Goal: Task Accomplishment & Management: Use online tool/utility

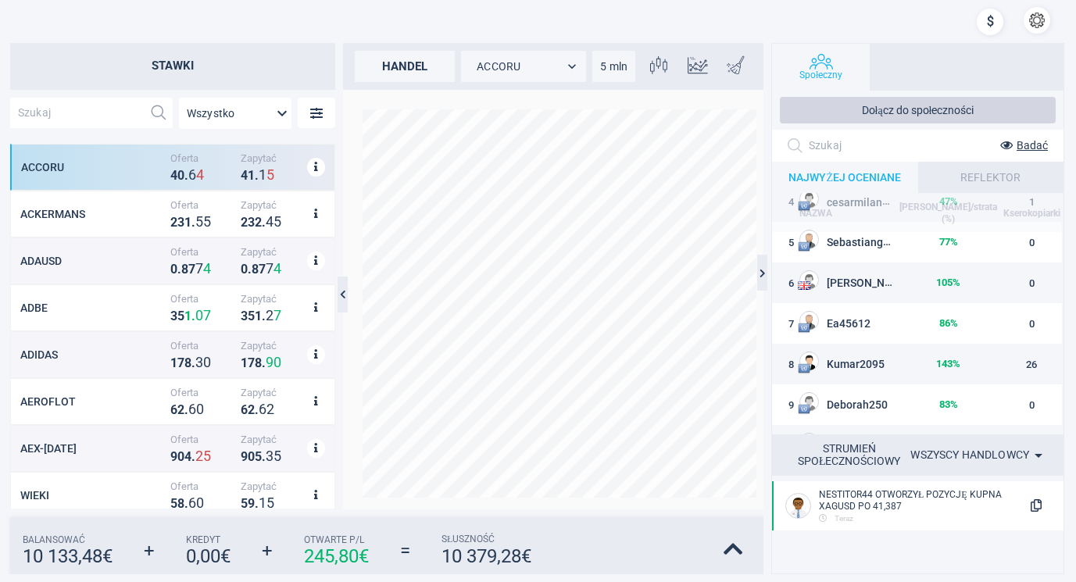
scroll to position [180, 0]
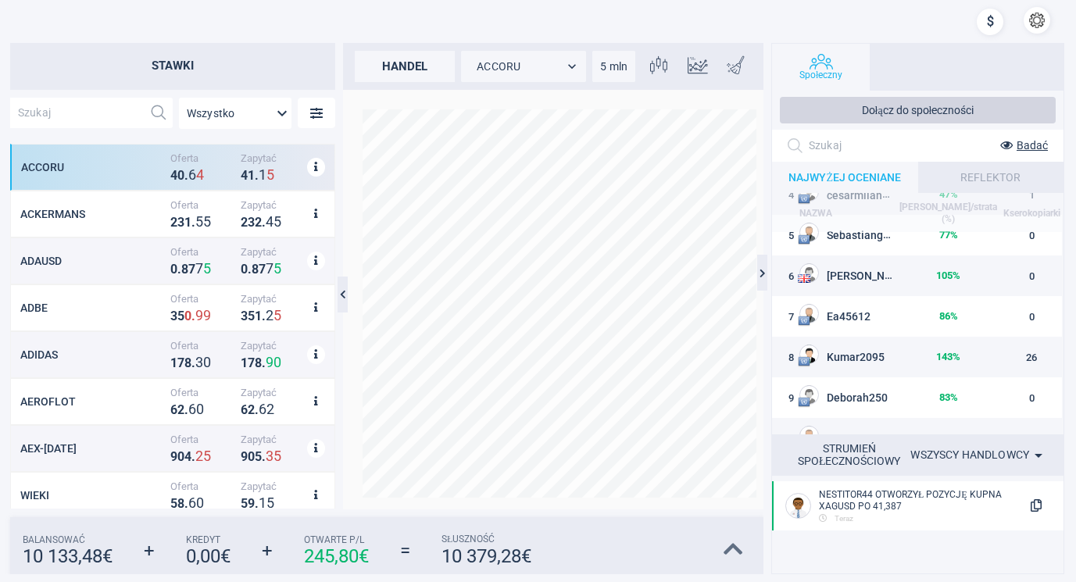
click at [734, 545] on icon at bounding box center [733, 549] width 20 height 22
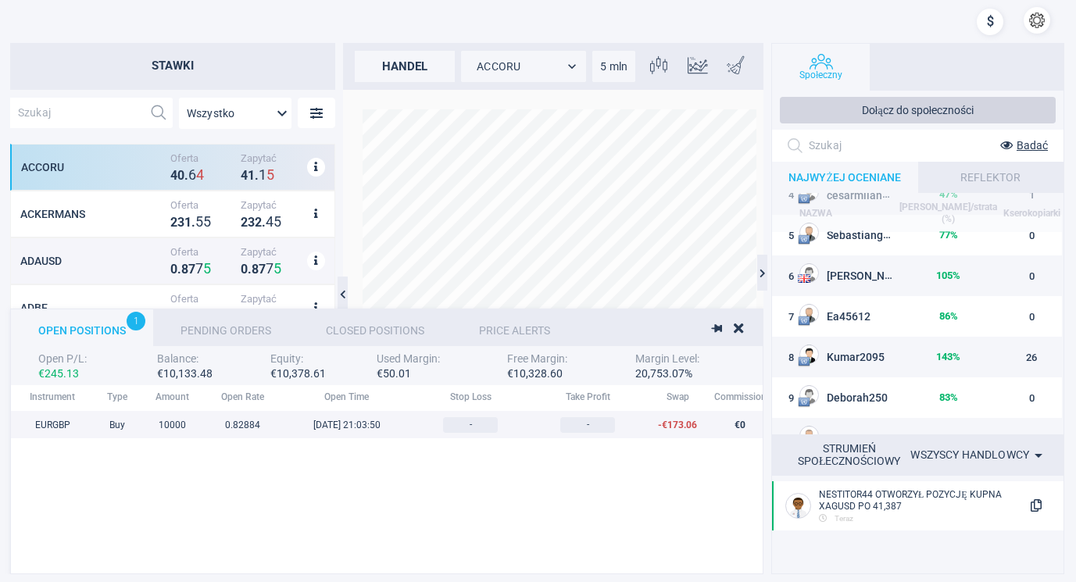
scroll to position [161, 1236]
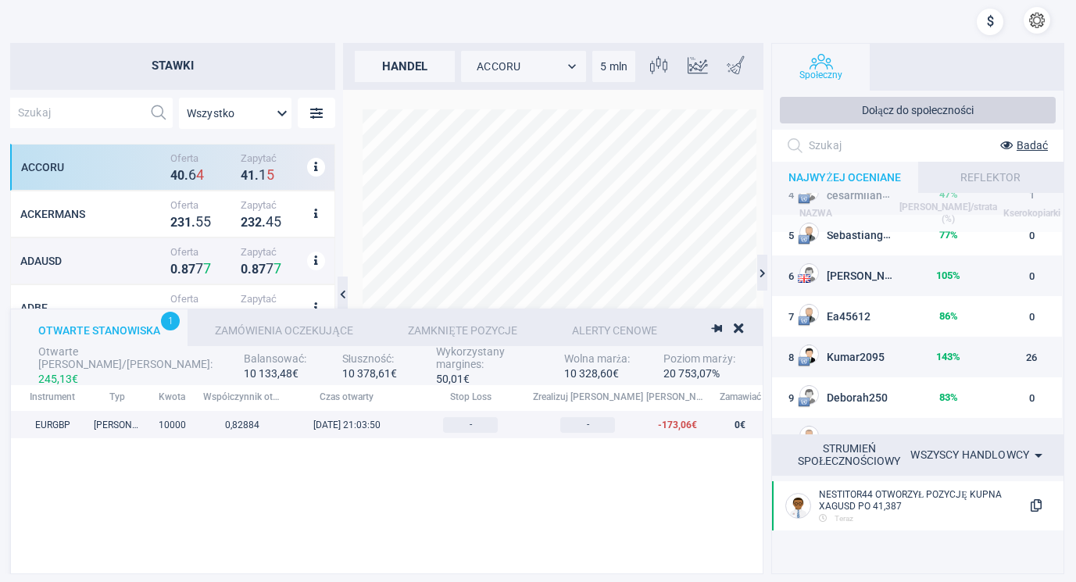
click at [284, 322] on div "Zamówienia oczekujące" at bounding box center [283, 327] width 193 height 37
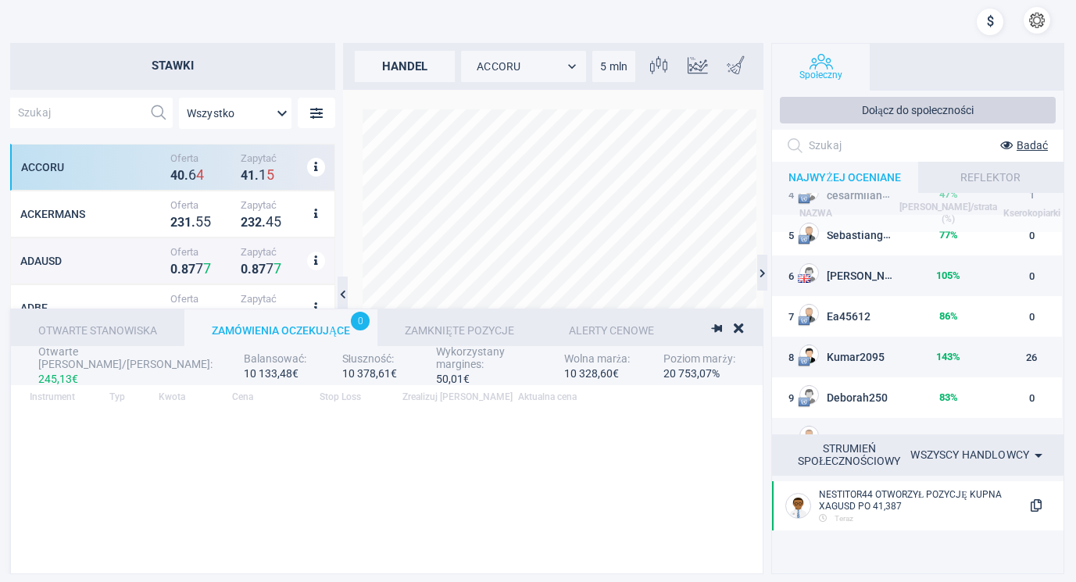
click at [434, 321] on div "Zamknięte pozycje" at bounding box center [459, 327] width 164 height 37
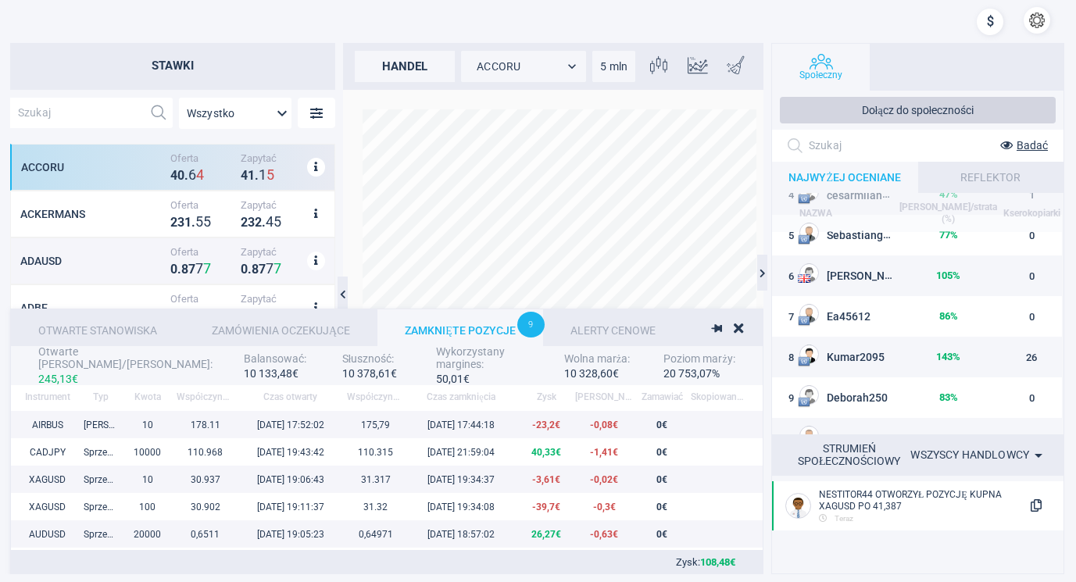
scroll to position [151, 737]
click at [122, 325] on font "Otwarte stanowiska" at bounding box center [97, 330] width 119 height 12
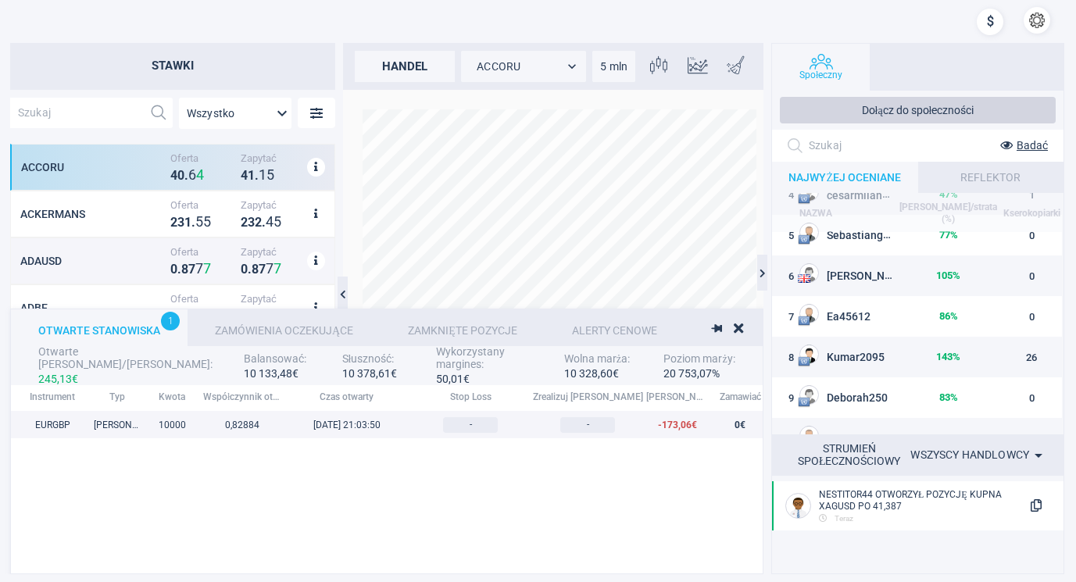
scroll to position [161, 1236]
click at [737, 326] on icon at bounding box center [737, 328] width 9 height 14
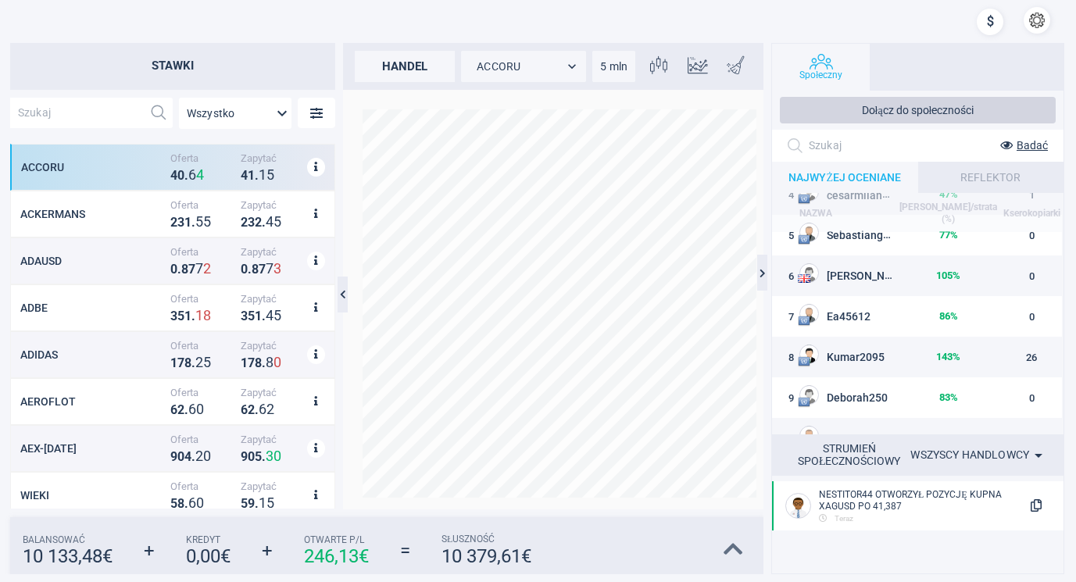
click at [733, 539] on icon at bounding box center [733, 549] width 20 height 22
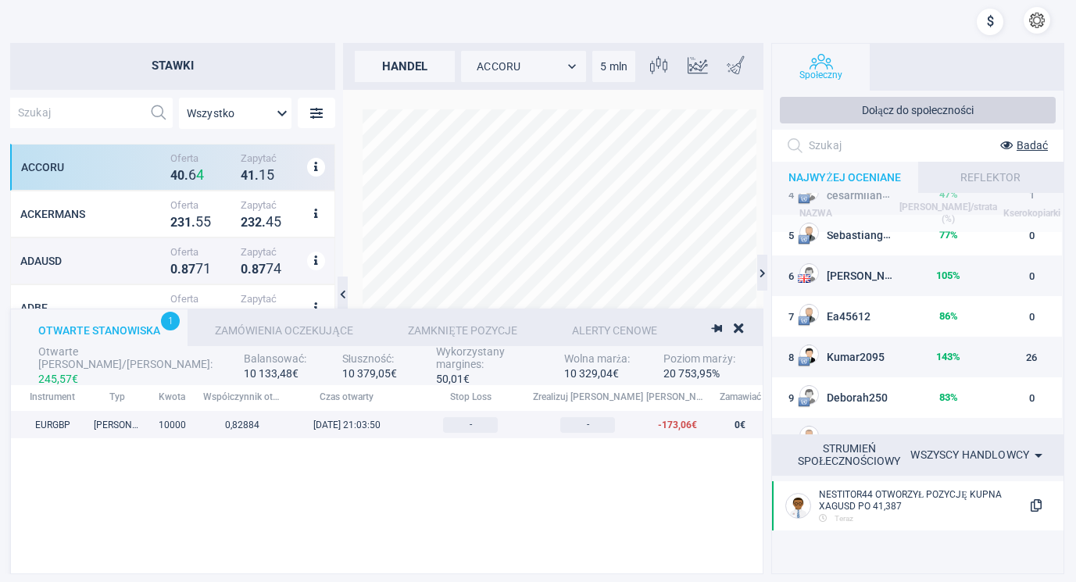
click at [271, 324] on font "Zamówienia oczekujące" at bounding box center [284, 330] width 138 height 12
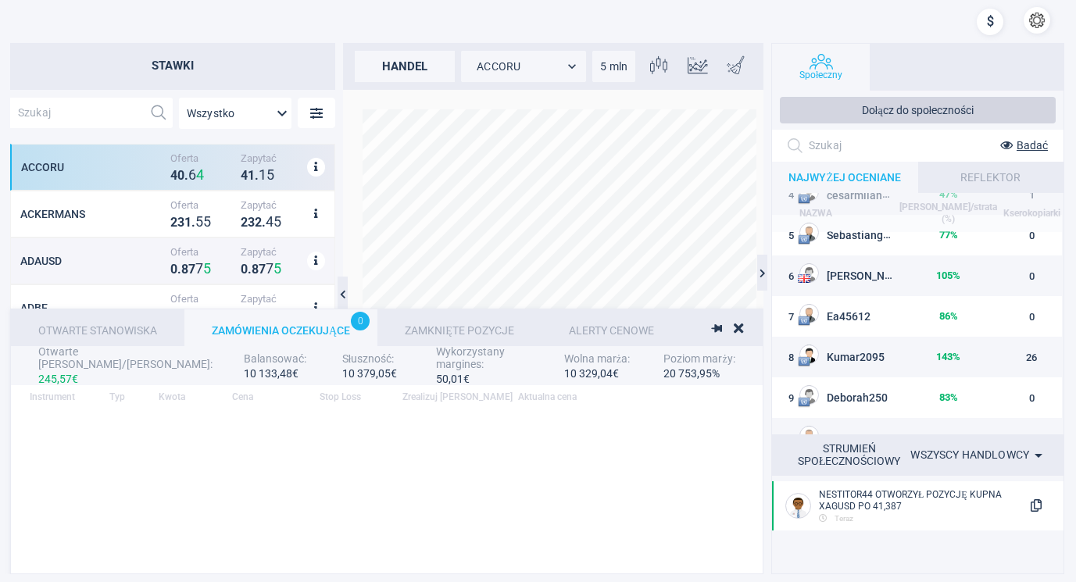
click at [470, 323] on div "Zamknięte pozycje" at bounding box center [459, 327] width 164 height 37
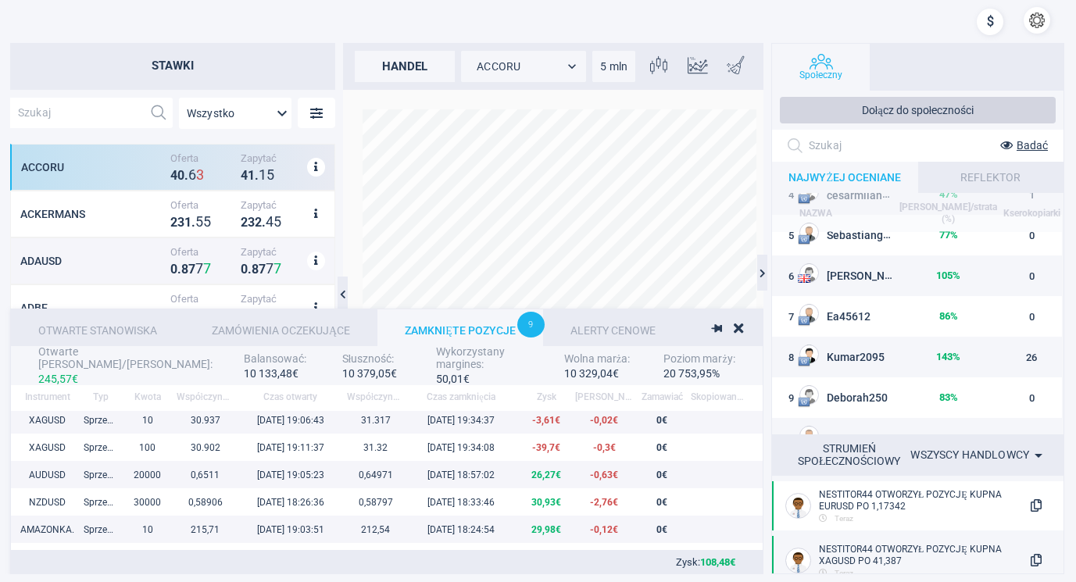
scroll to position [0, 0]
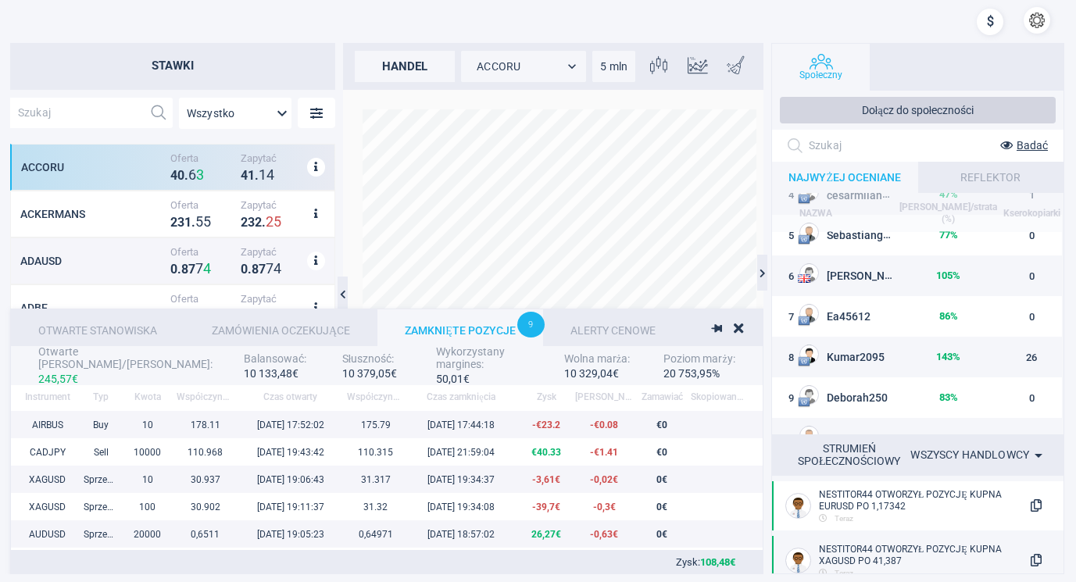
click at [610, 328] on font "Alerty cenowe" at bounding box center [612, 330] width 85 height 12
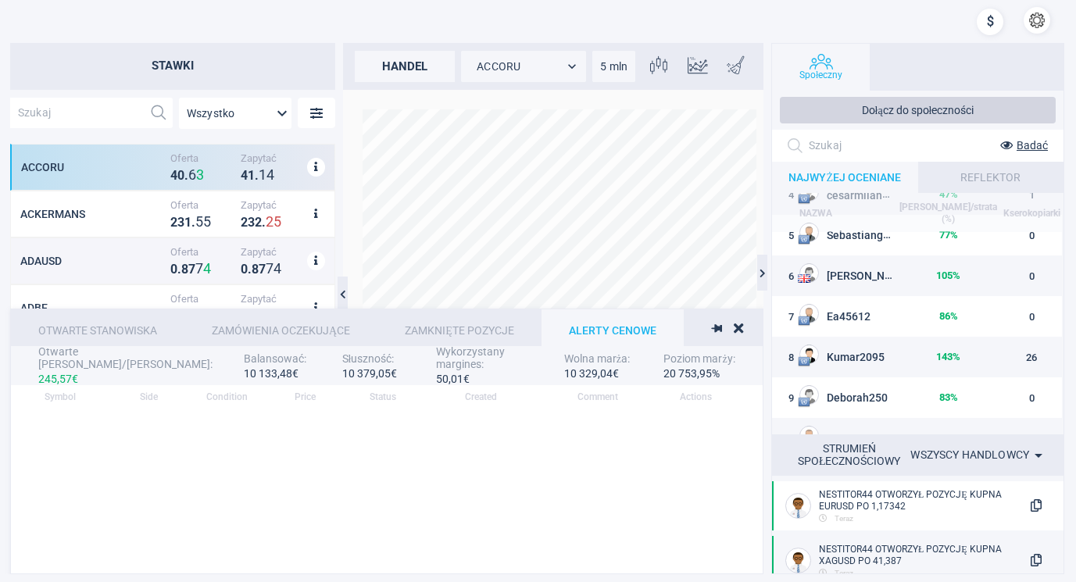
scroll to position [151, 737]
click at [102, 320] on div "Otwarte stanowiska" at bounding box center [97, 327] width 173 height 37
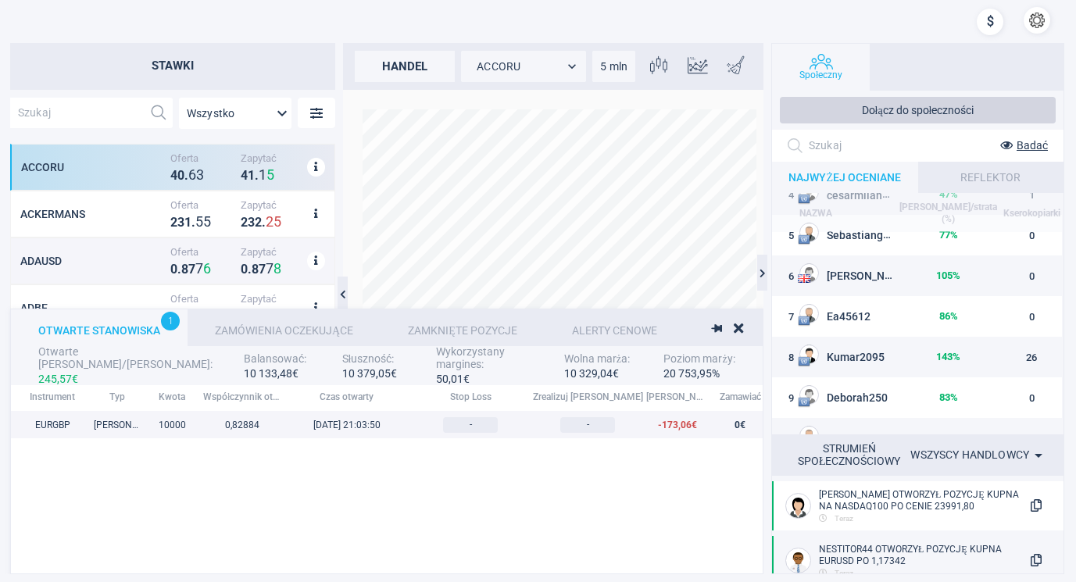
scroll to position [161, 1236]
click at [735, 323] on icon at bounding box center [737, 328] width 9 height 14
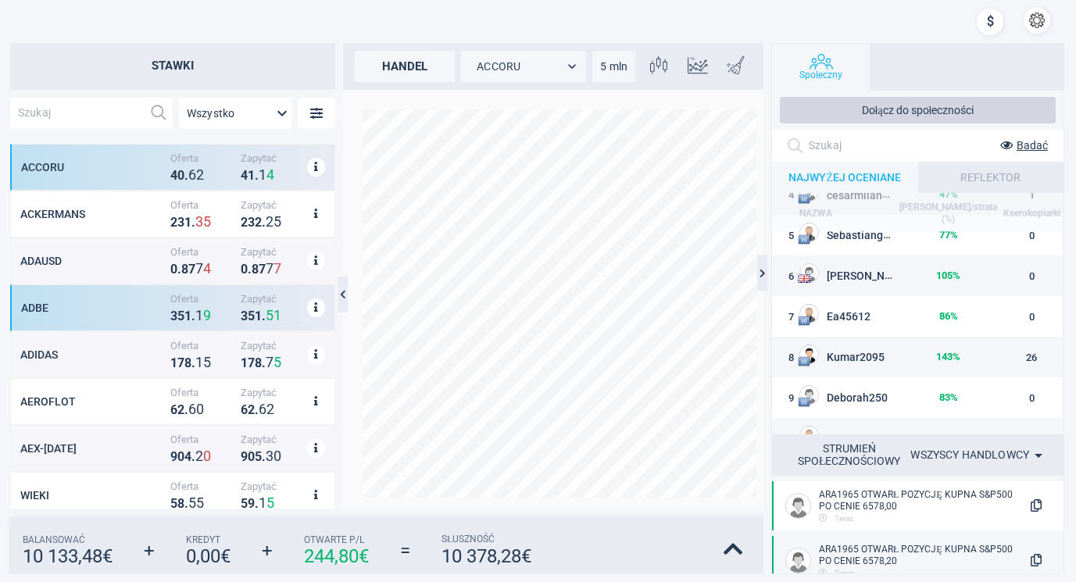
click at [111, 301] on div "ADBE" at bounding box center [93, 307] width 145 height 12
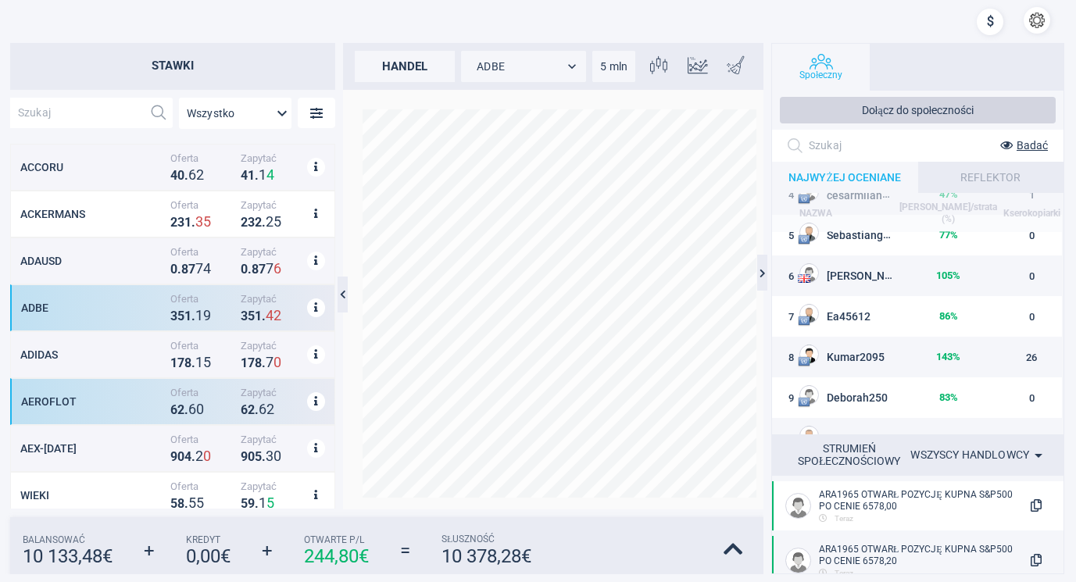
click at [102, 402] on div "Aeroflot" at bounding box center [93, 401] width 145 height 12
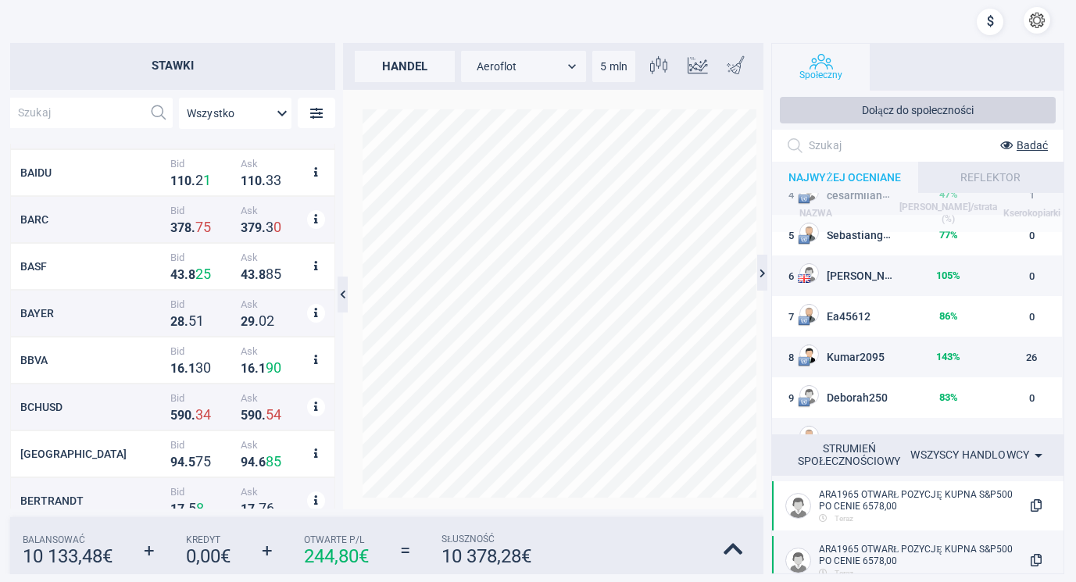
scroll to position [1666, 0]
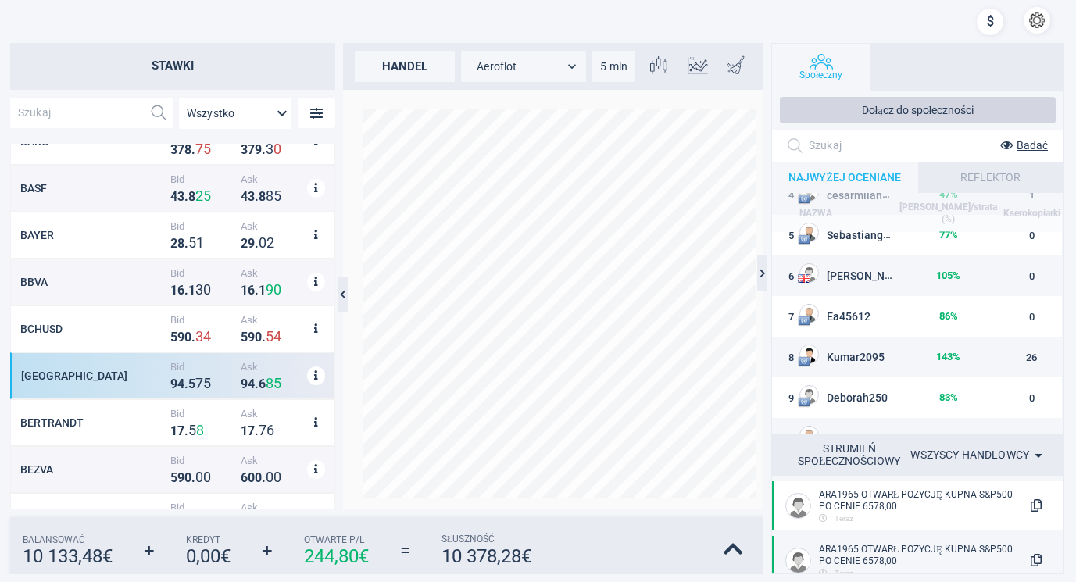
click at [100, 366] on div "BEIERSDORF Bid 9 4 . 5 7 5 Ask 9 4 . 6 8 5" at bounding box center [172, 375] width 325 height 47
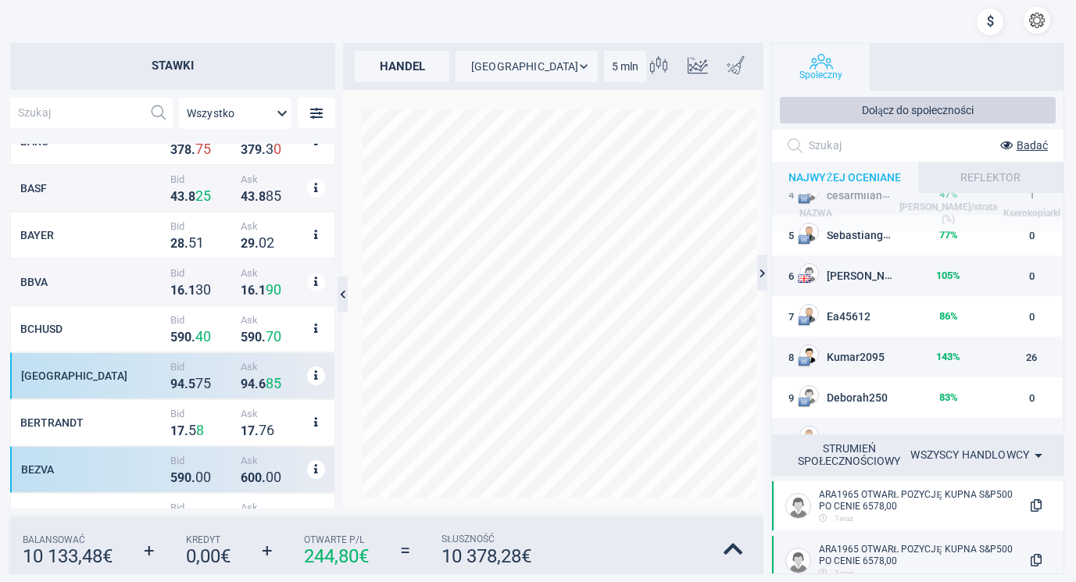
click at [87, 464] on div "BEZVA" at bounding box center [93, 469] width 145 height 12
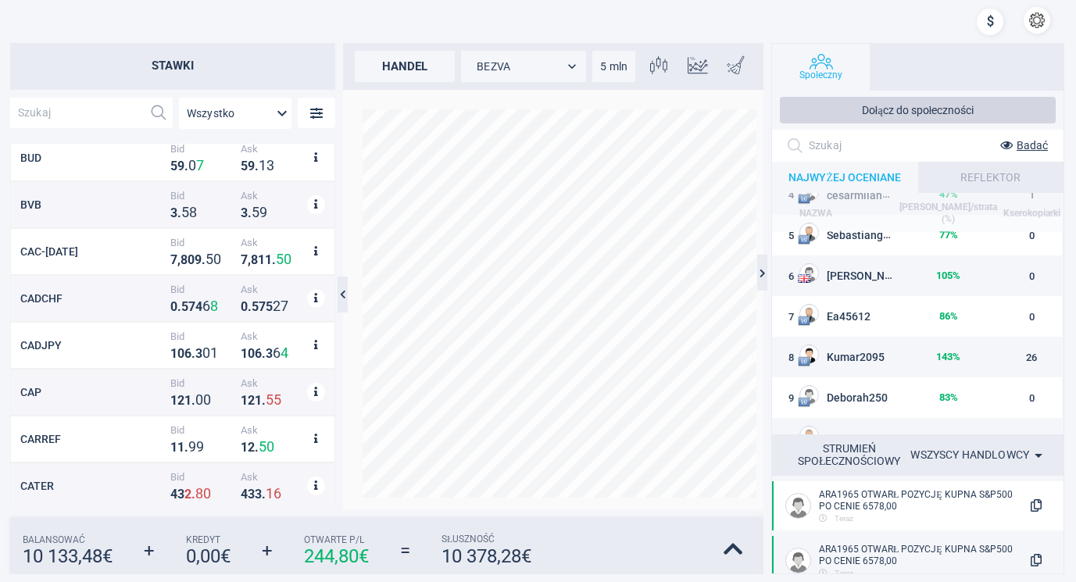
scroll to position [2671, 0]
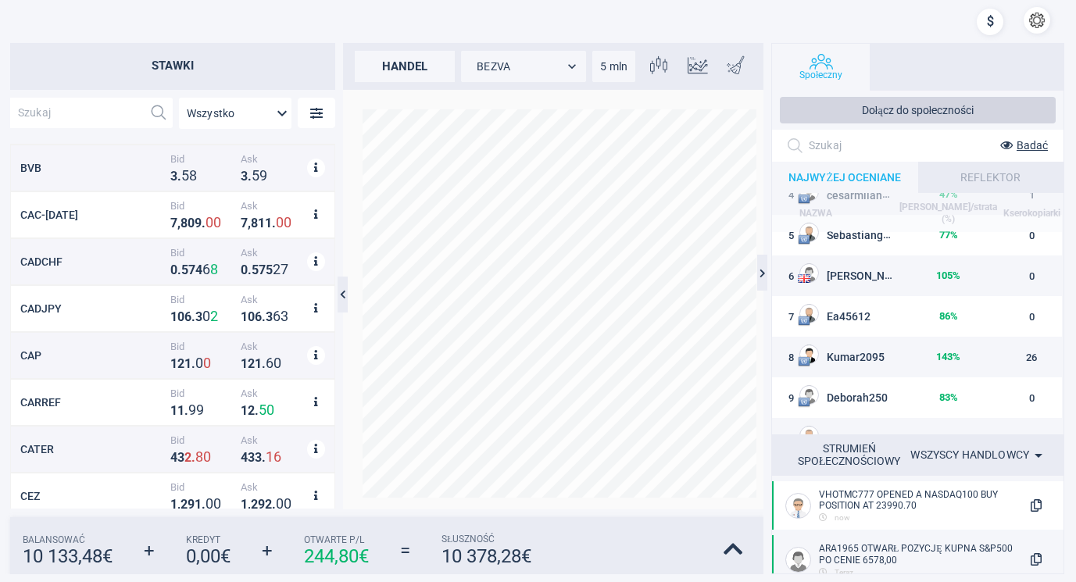
click at [63, 109] on input "text" at bounding box center [76, 113] width 133 height 30
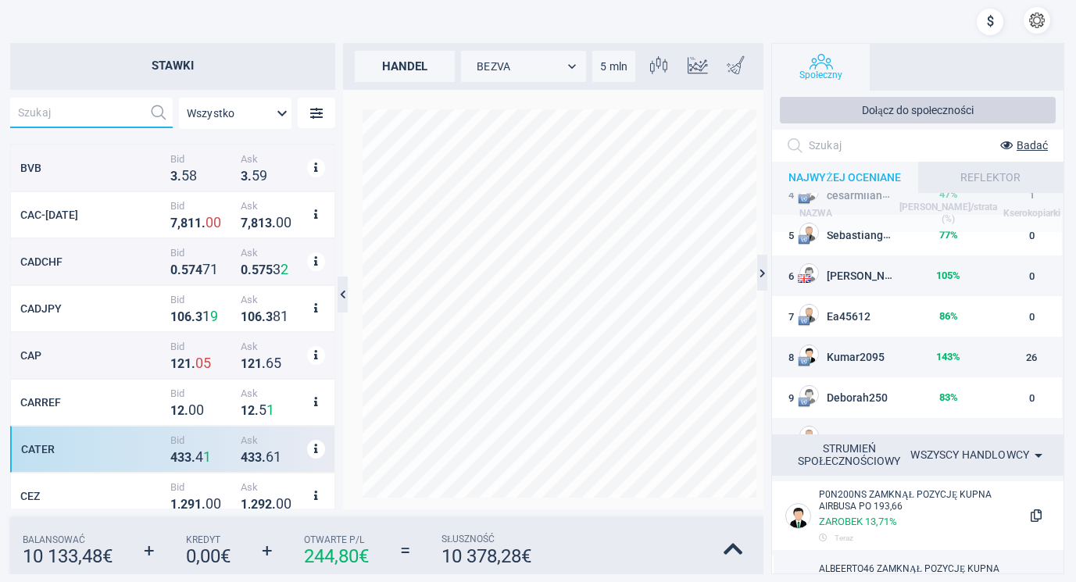
click at [87, 448] on div "CATER" at bounding box center [93, 449] width 145 height 12
type input "CATER"
